Goal: Find specific page/section: Find specific page/section

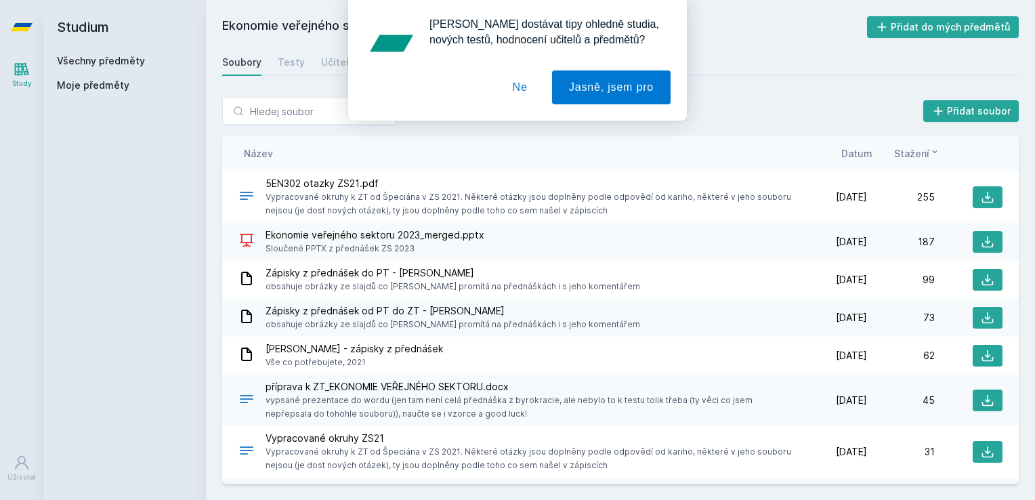
click at [525, 83] on button "Ne" at bounding box center [520, 87] width 49 height 34
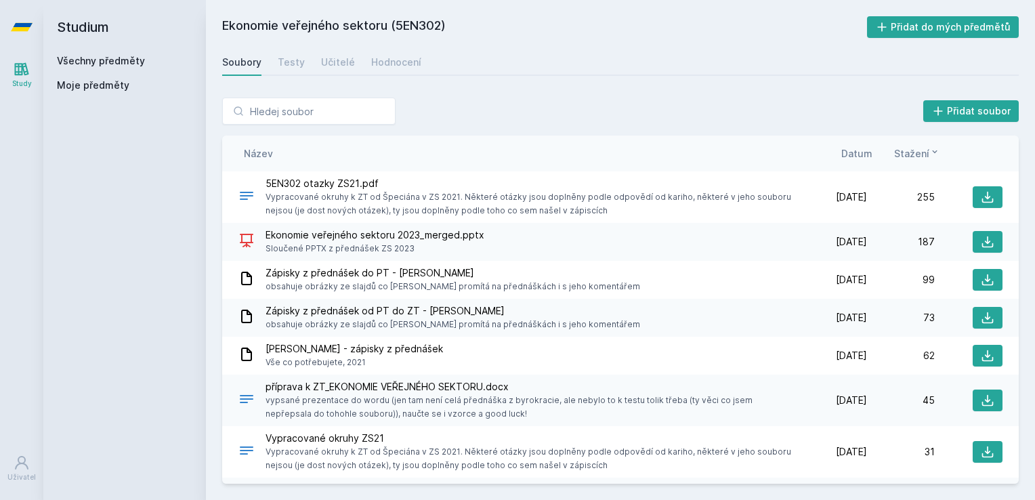
click at [83, 56] on link "Všechny předměty" at bounding box center [101, 61] width 88 height 12
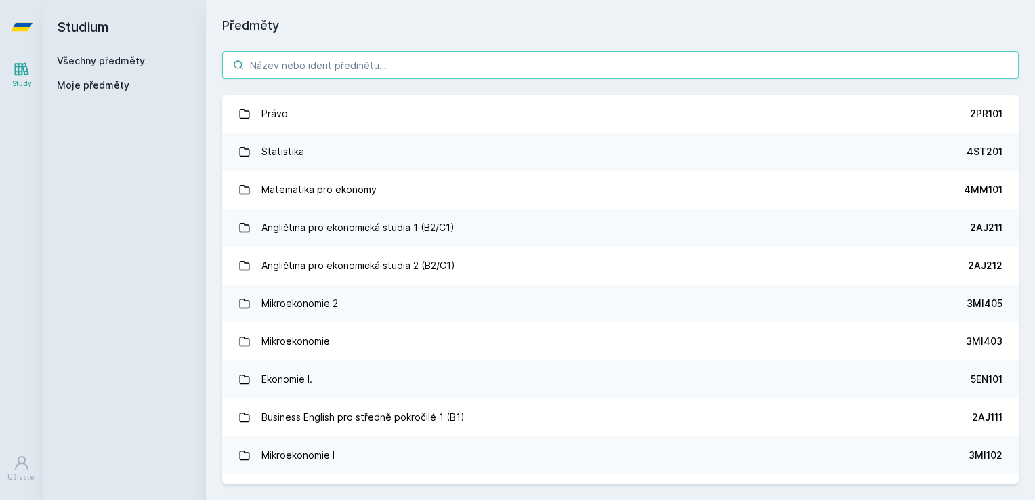
click at [324, 69] on input "search" at bounding box center [620, 64] width 797 height 27
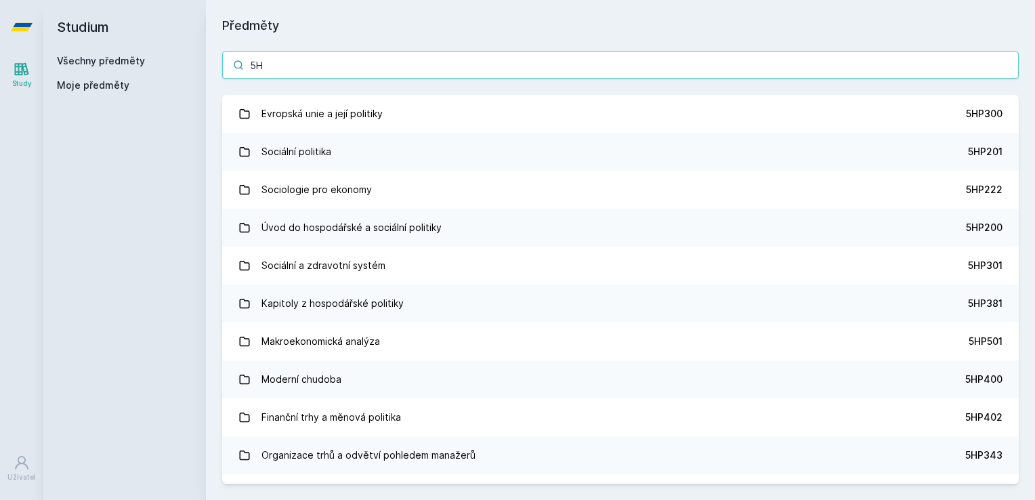
type input "5"
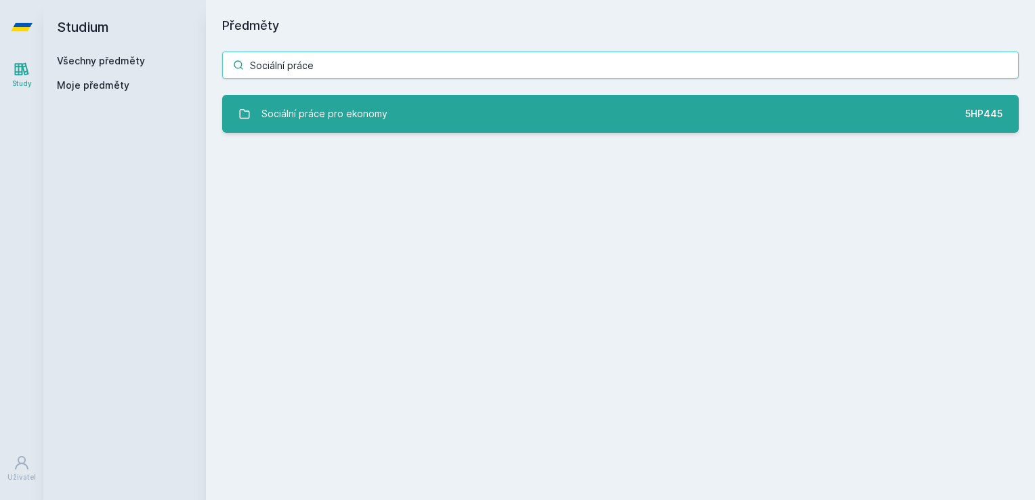
type input "Sociální práce"
click at [366, 129] on link "Sociální práce pro ekonomy 5HP445" at bounding box center [620, 114] width 797 height 38
